Goal: Task Accomplishment & Management: Manage account settings

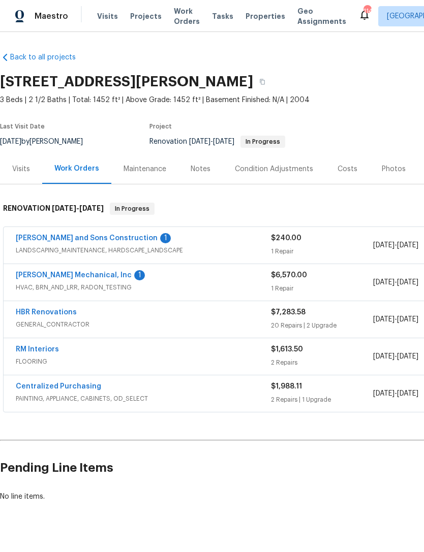
click at [81, 240] on link "[PERSON_NAME] and Sons Construction" at bounding box center [87, 238] width 142 height 7
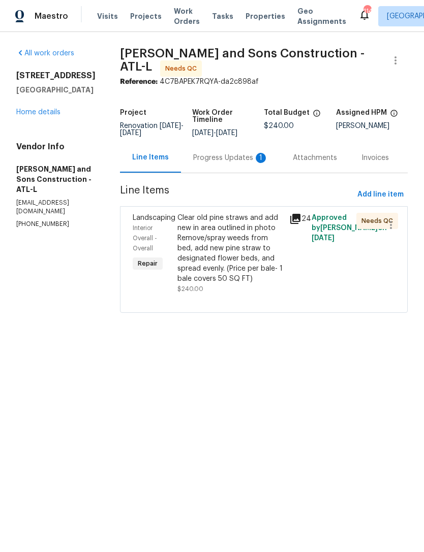
click at [213, 153] on div "Progress Updates 1" at bounding box center [230, 158] width 75 height 10
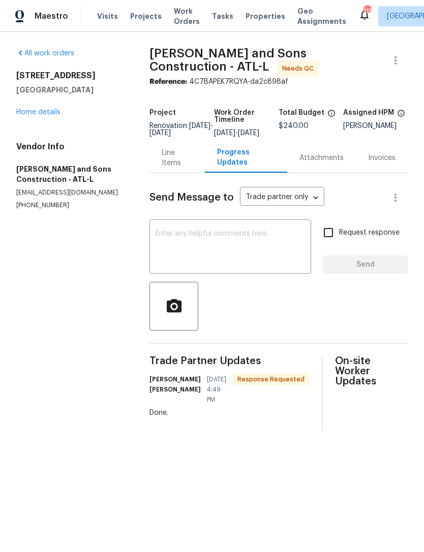
click at [175, 166] on div "Line Items" at bounding box center [176, 158] width 31 height 20
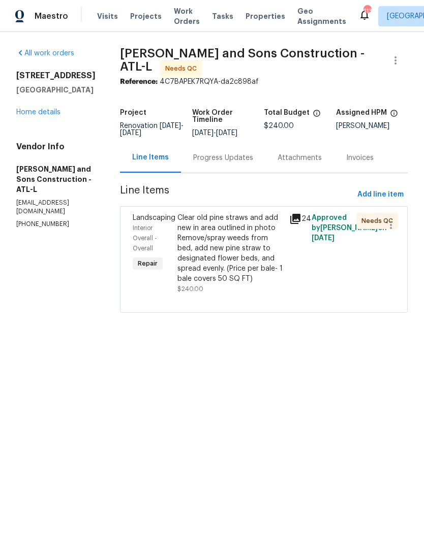
click at [290, 217] on icon at bounding box center [295, 219] width 10 height 10
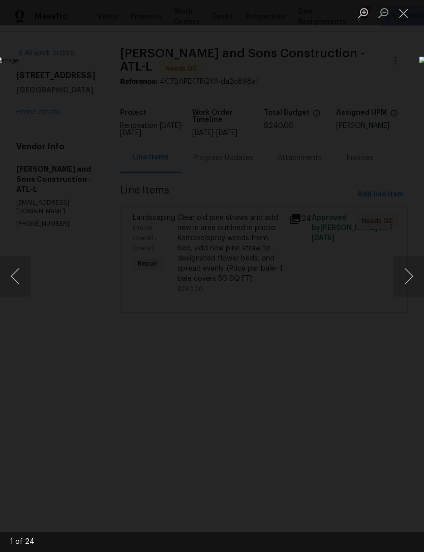
click at [404, 277] on button "Next image" at bounding box center [408, 276] width 30 height 41
click at [396, 276] on button "Next image" at bounding box center [408, 276] width 30 height 41
click at [396, 280] on button "Next image" at bounding box center [408, 276] width 30 height 41
click at [399, 274] on button "Next image" at bounding box center [408, 276] width 30 height 41
click at [402, 11] on button "Close lightbox" at bounding box center [403, 13] width 20 height 18
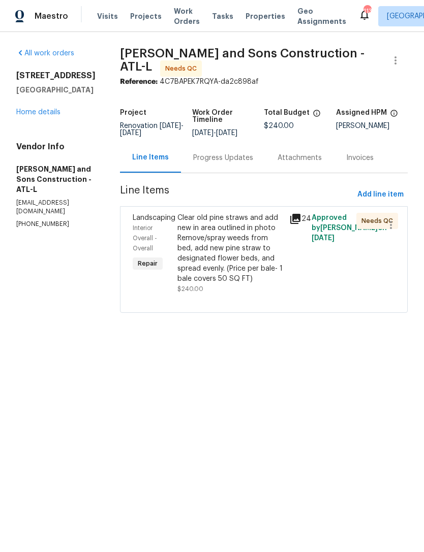
click at [133, 223] on div "Interior Overall - Overall" at bounding box center [152, 238] width 39 height 30
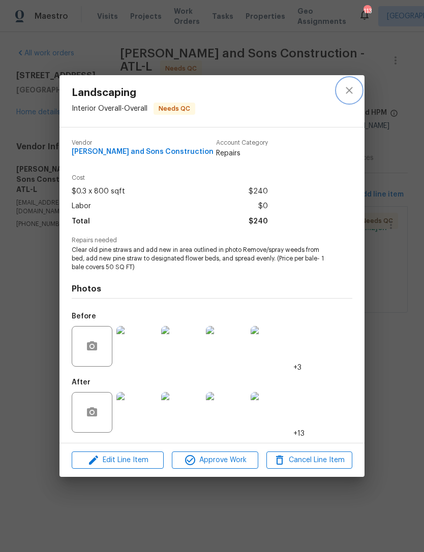
click at [353, 90] on icon "close" at bounding box center [349, 90] width 12 height 12
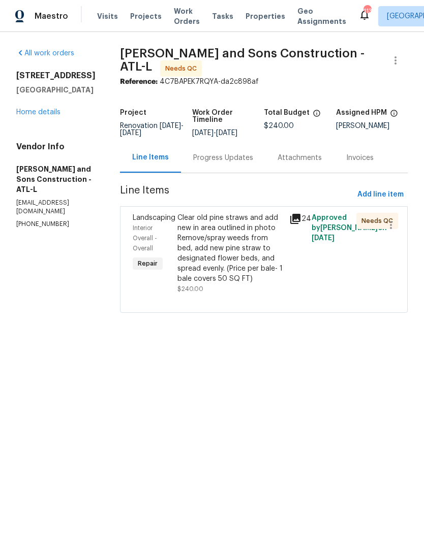
click at [211, 153] on div "Progress Updates" at bounding box center [223, 158] width 60 height 10
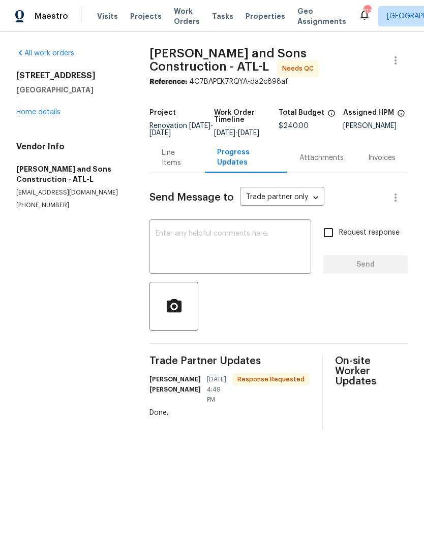
click at [214, 239] on textarea at bounding box center [229, 248] width 149 height 36
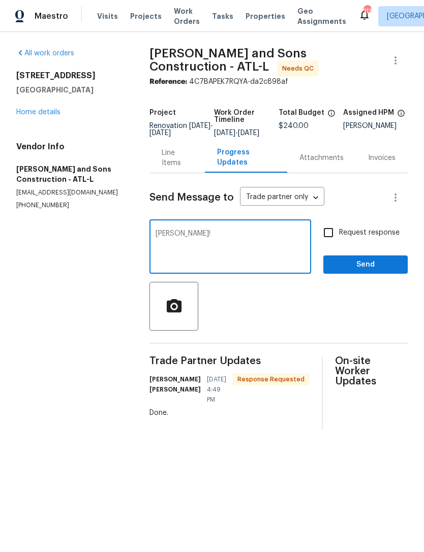
type textarea "[PERSON_NAME]!"
click at [332, 233] on input "Request response" at bounding box center [327, 232] width 21 height 21
checkbox input "true"
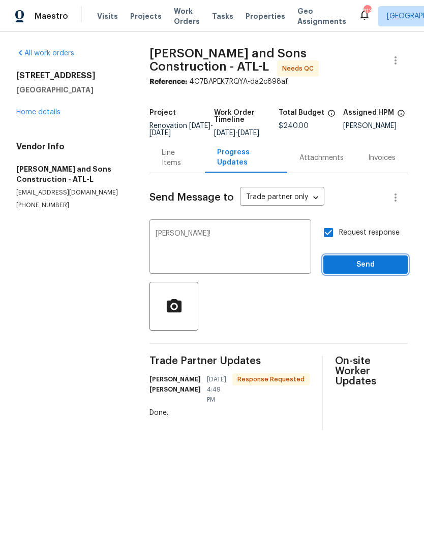
click at [365, 267] on span "Send" at bounding box center [365, 264] width 68 height 13
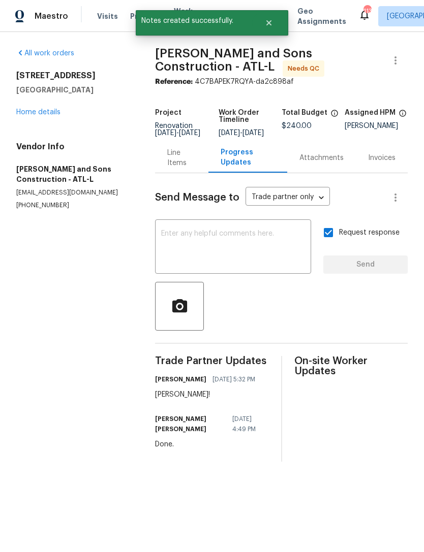
click at [188, 168] on div "Line Items" at bounding box center [181, 158] width 29 height 20
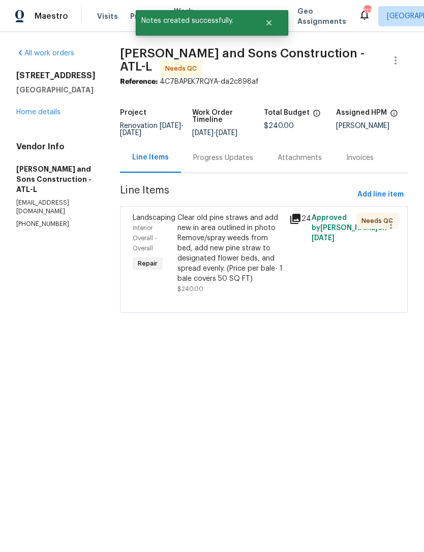
click at [133, 216] on span "Landscaping" at bounding box center [154, 217] width 43 height 7
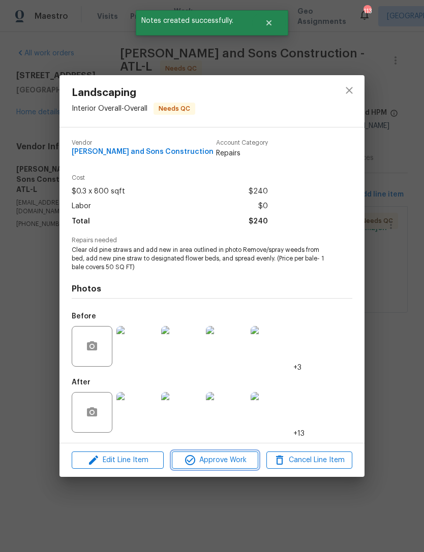
click at [213, 459] on span "Approve Work" at bounding box center [215, 460] width 80 height 13
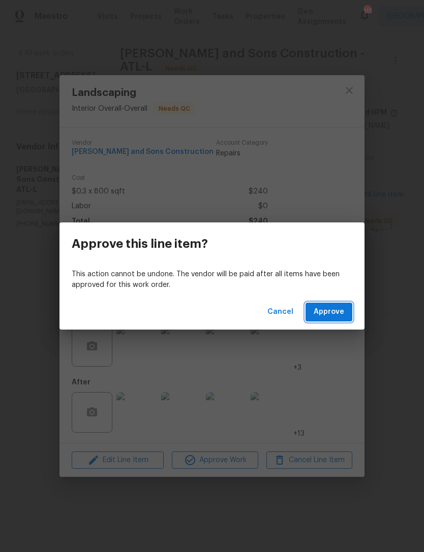
click at [326, 310] on span "Approve" at bounding box center [328, 312] width 30 height 13
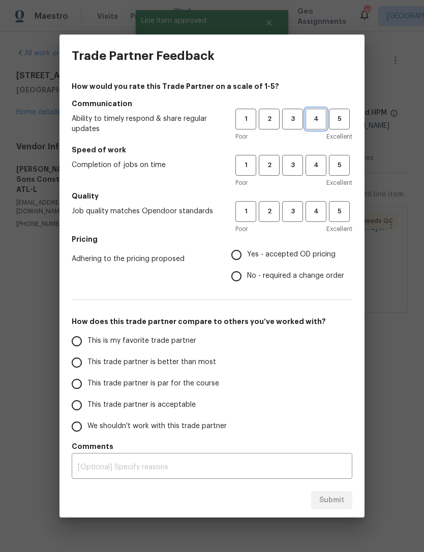
click at [316, 123] on span "4" at bounding box center [315, 119] width 19 height 12
click at [316, 163] on span "4" at bounding box center [315, 165] width 19 height 12
click at [312, 212] on span "4" at bounding box center [315, 212] width 19 height 12
click at [240, 249] on input "Yes - accepted OD pricing" at bounding box center [235, 254] width 21 height 21
radio input "true"
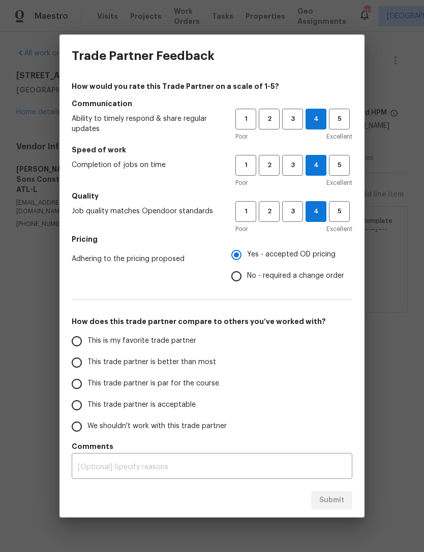
click at [82, 398] on input "This trade partner is acceptable" at bounding box center [76, 405] width 21 height 21
click at [329, 493] on button "Submit" at bounding box center [331, 500] width 41 height 19
radio input "true"
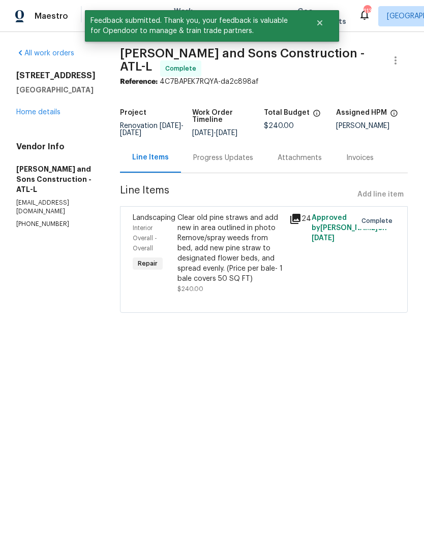
click at [48, 116] on link "Home details" at bounding box center [38, 112] width 44 height 7
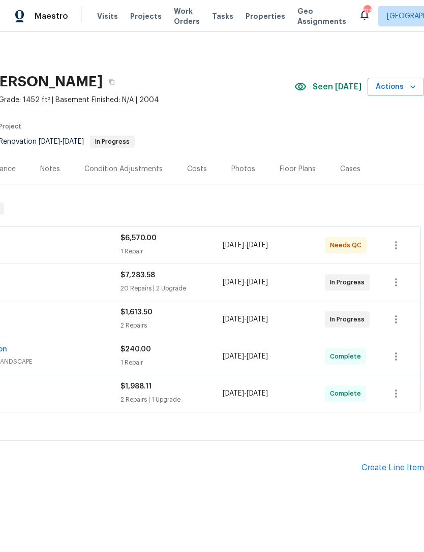
scroll to position [0, 150]
click at [200, 167] on div "Costs" at bounding box center [197, 169] width 20 height 10
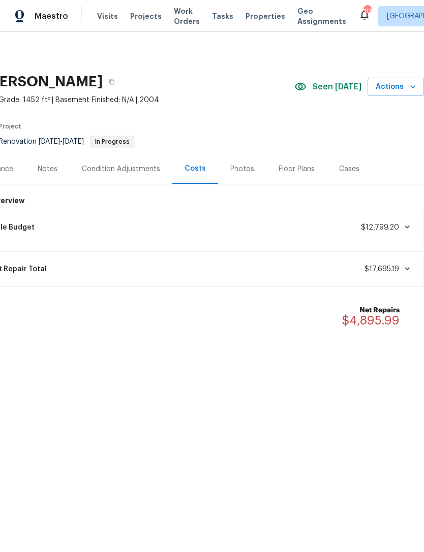
click at [238, 170] on div "Photos" at bounding box center [242, 169] width 24 height 10
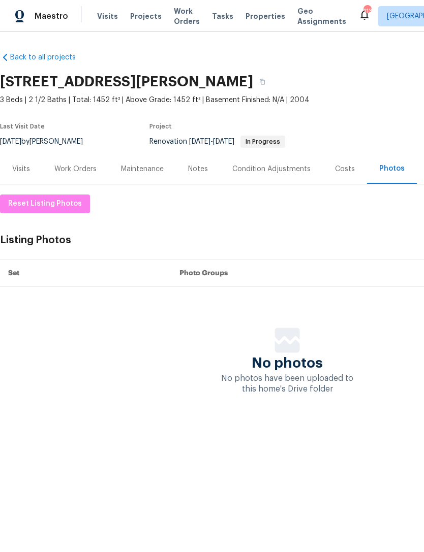
click at [88, 169] on div "Work Orders" at bounding box center [75, 169] width 42 height 10
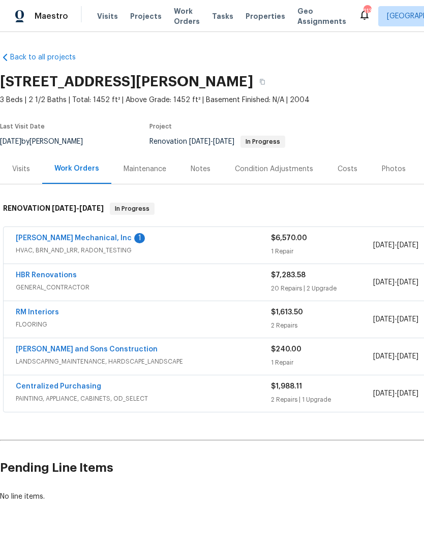
click at [27, 159] on div "Visits" at bounding box center [21, 169] width 42 height 30
